Goal: Transaction & Acquisition: Subscribe to service/newsletter

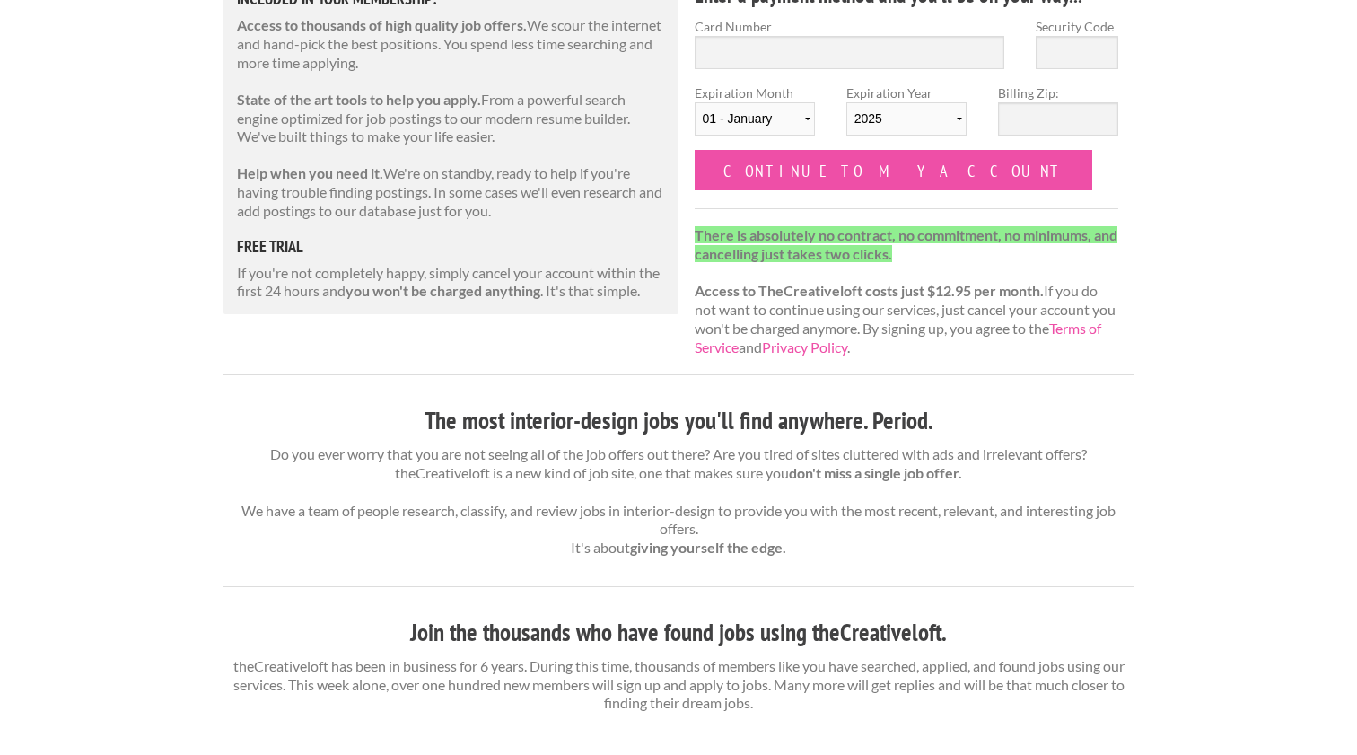
scroll to position [355, 0]
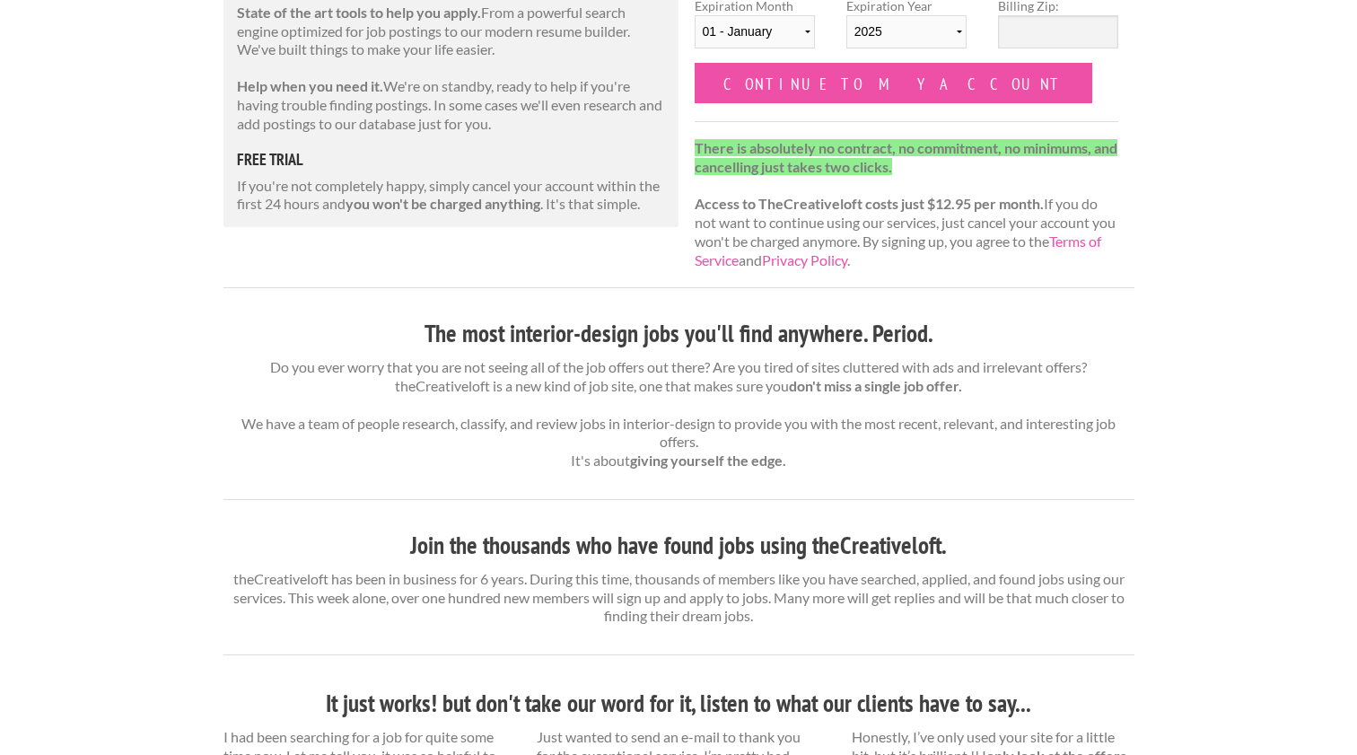
click at [846, 393] on p "Do you ever worry that you are not seeing all of the job offers out there? Are …" at bounding box center [678, 414] width 911 height 112
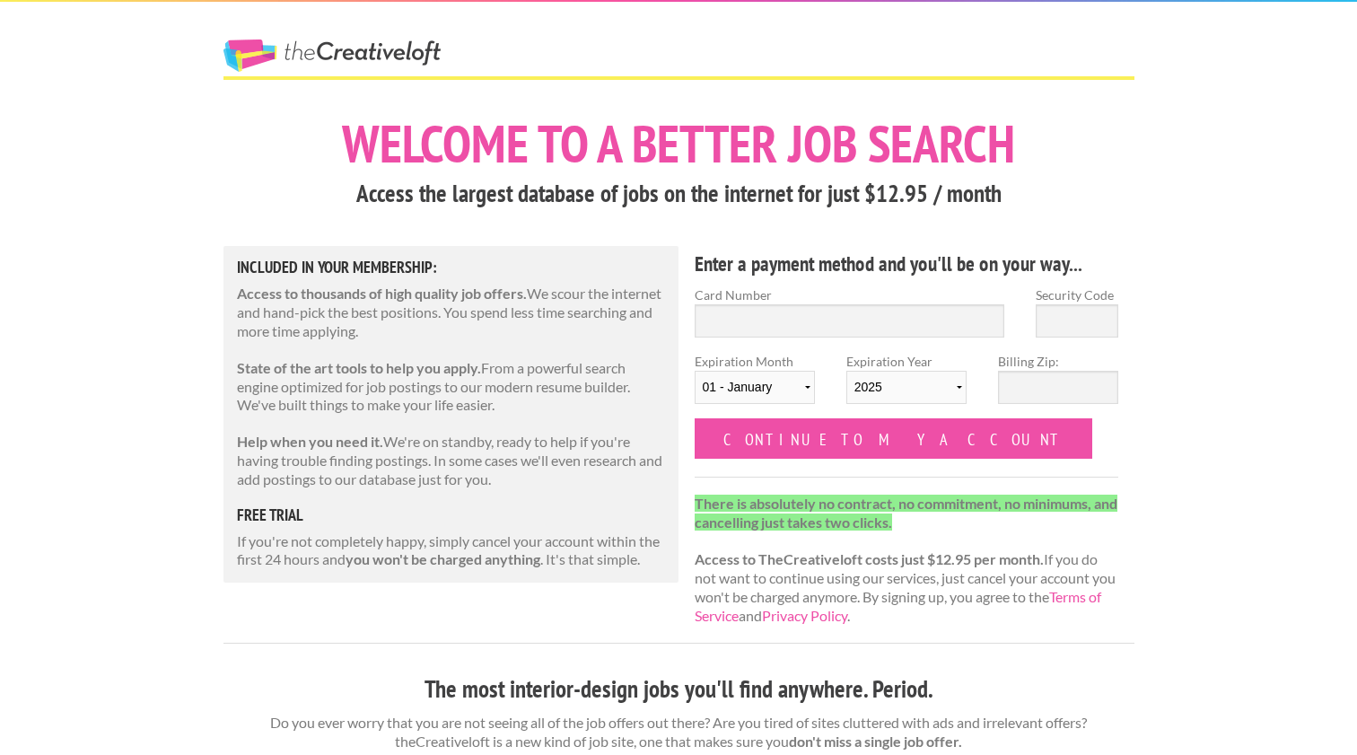
scroll to position [0, 0]
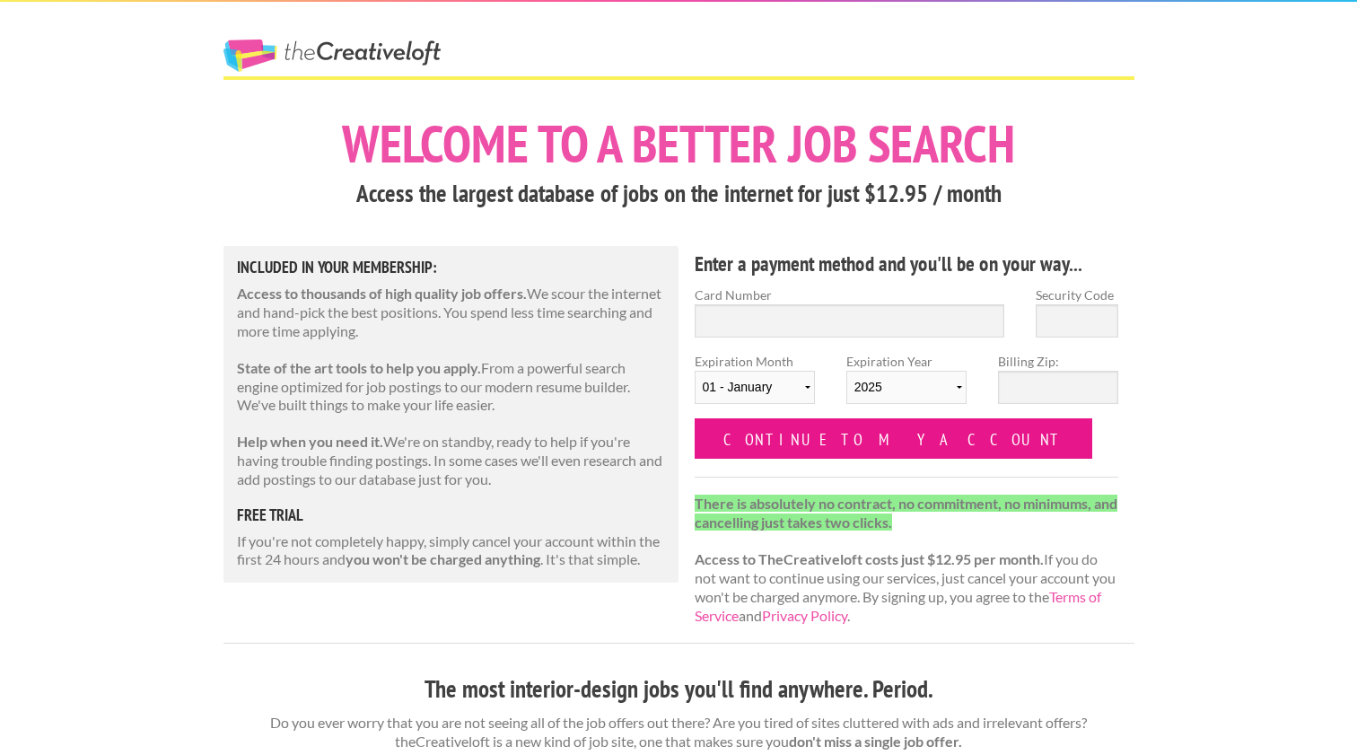
click at [847, 451] on input "Continue to my account" at bounding box center [893, 438] width 398 height 40
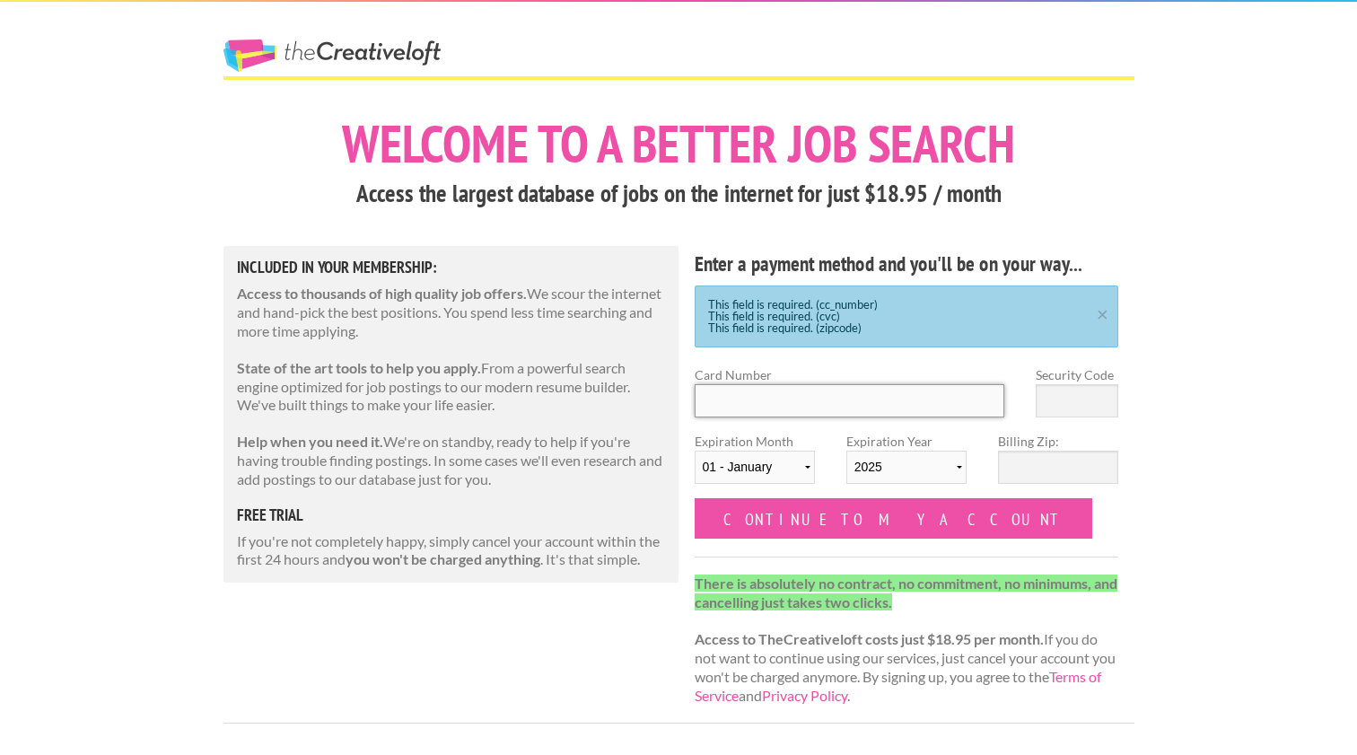
click at [864, 409] on input "Card Number" at bounding box center [849, 400] width 310 height 33
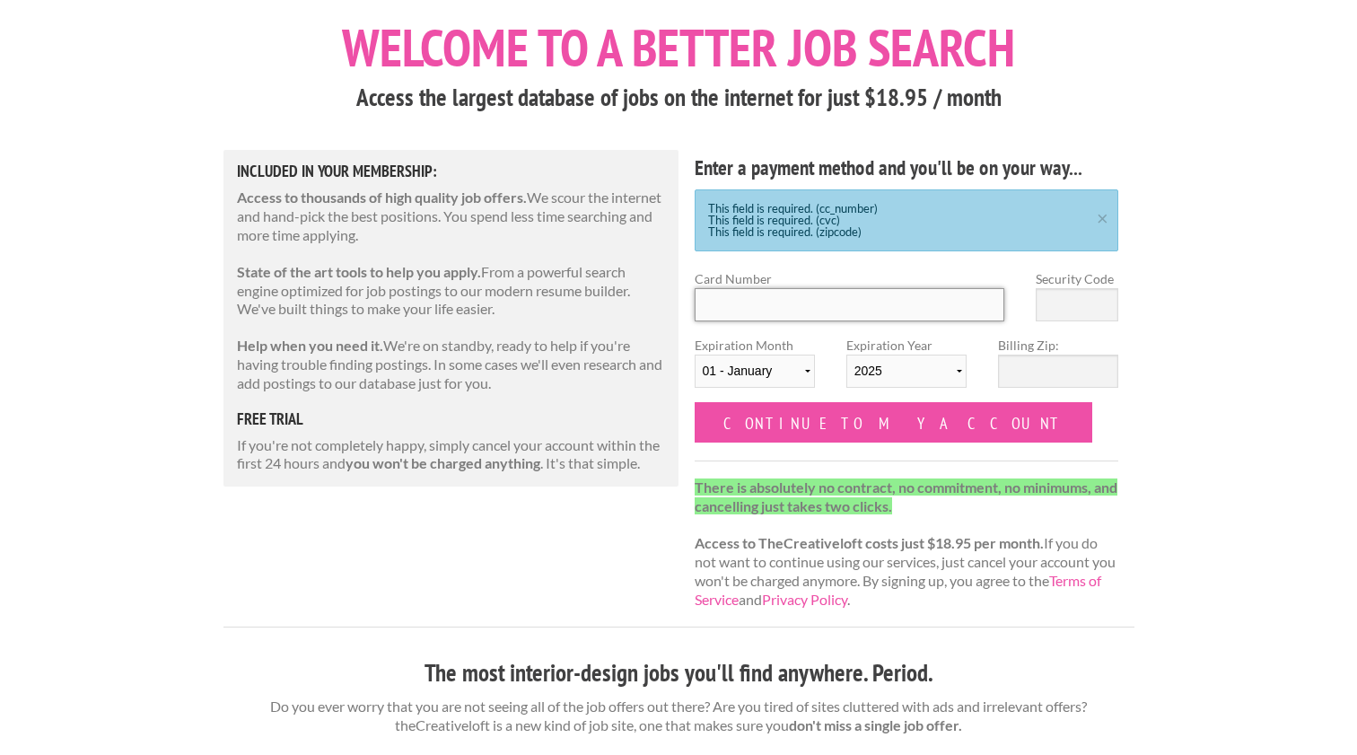
scroll to position [115, 0]
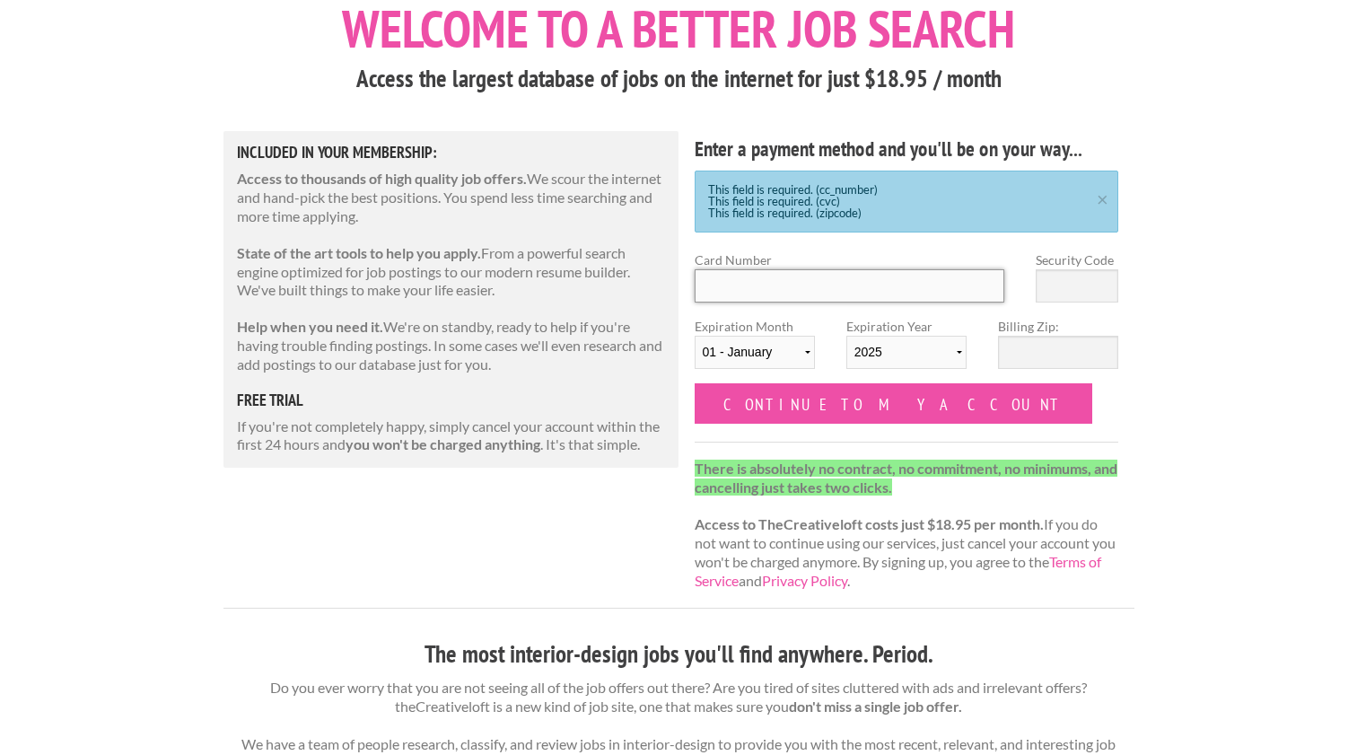
type input "4482330194525341"
type input "423"
select select "05"
select select "2029"
type input "-"
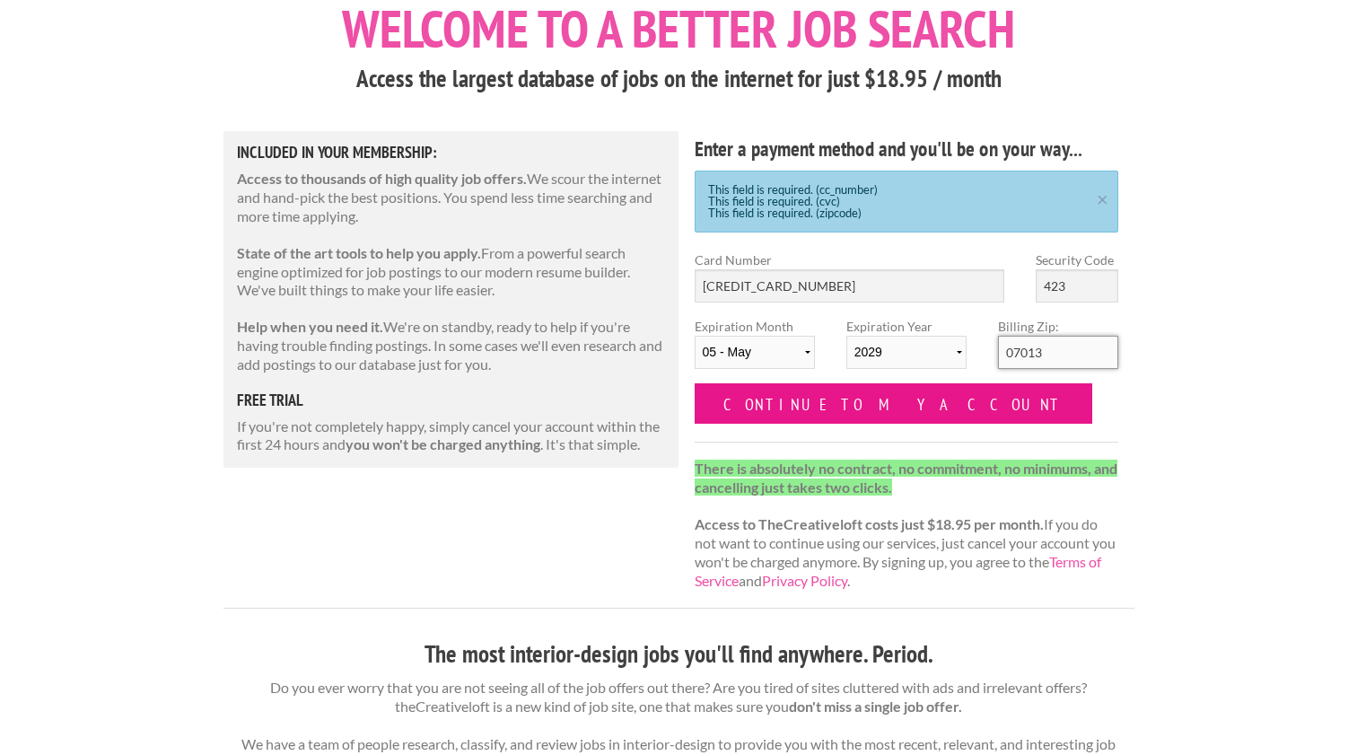
type input "07013"
click at [851, 406] on input "Continue to my account" at bounding box center [893, 403] width 398 height 40
